Goal: Find specific page/section: Find specific page/section

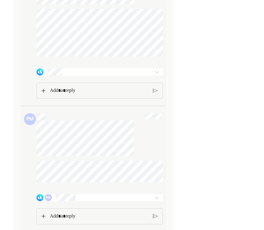
scroll to position [1540, 0]
